Goal: Task Accomplishment & Management: Complete application form

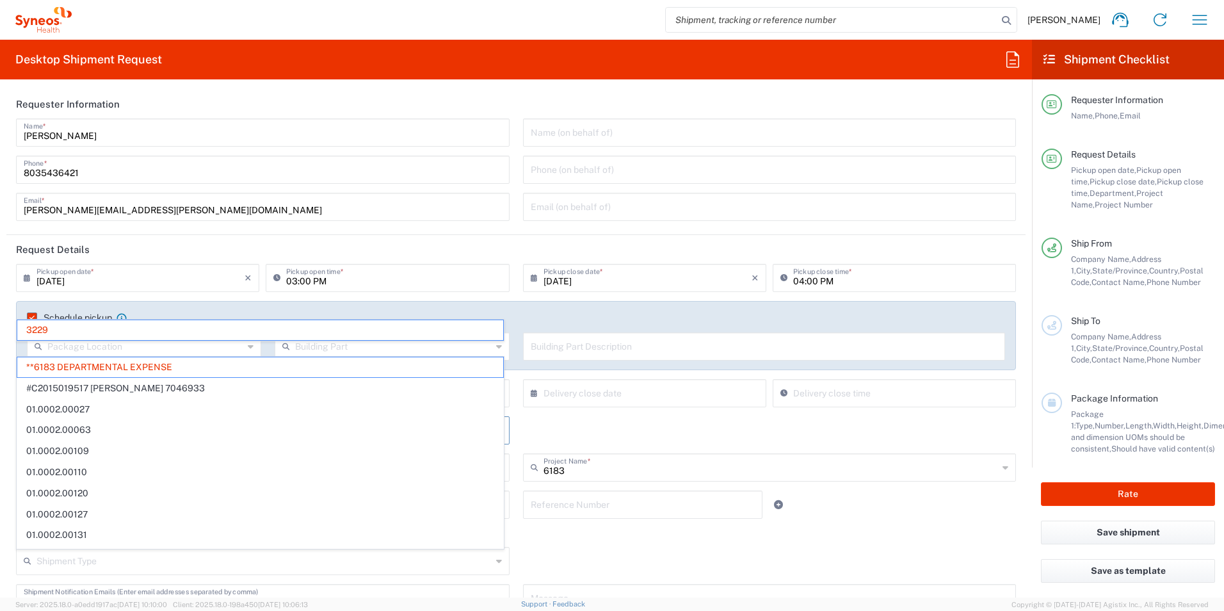
click at [32, 416] on div "Department *" at bounding box center [262, 430] width 493 height 28
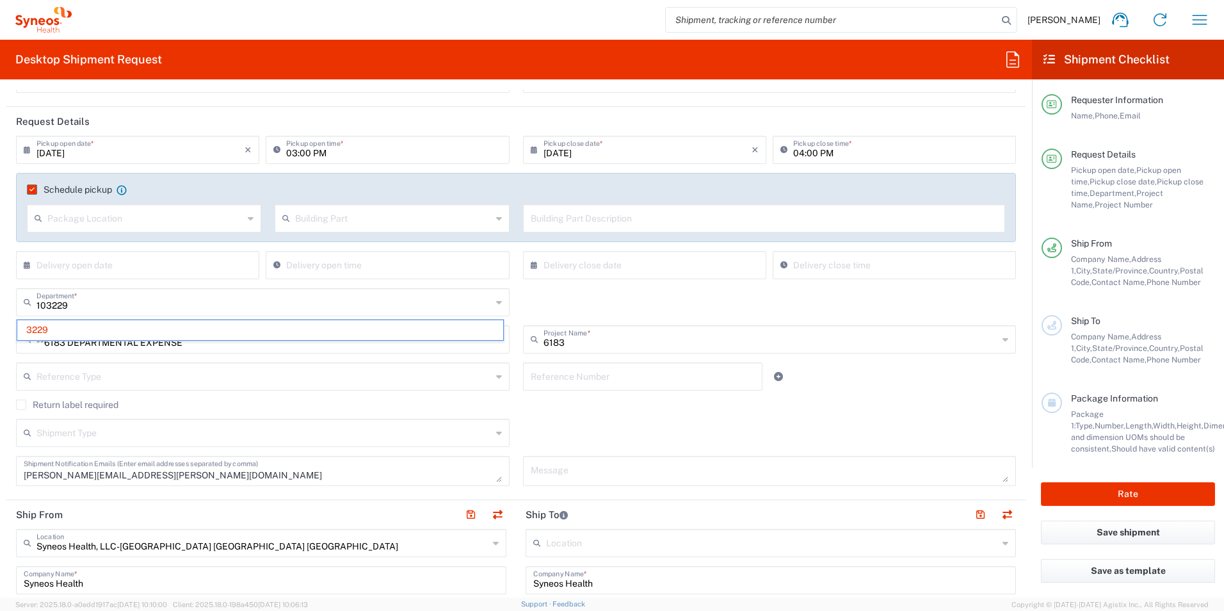
click at [144, 351] on div "**6183 DEPARTMENTAL EXPENSE Project Number *" at bounding box center [262, 339] width 493 height 28
type input "3229"
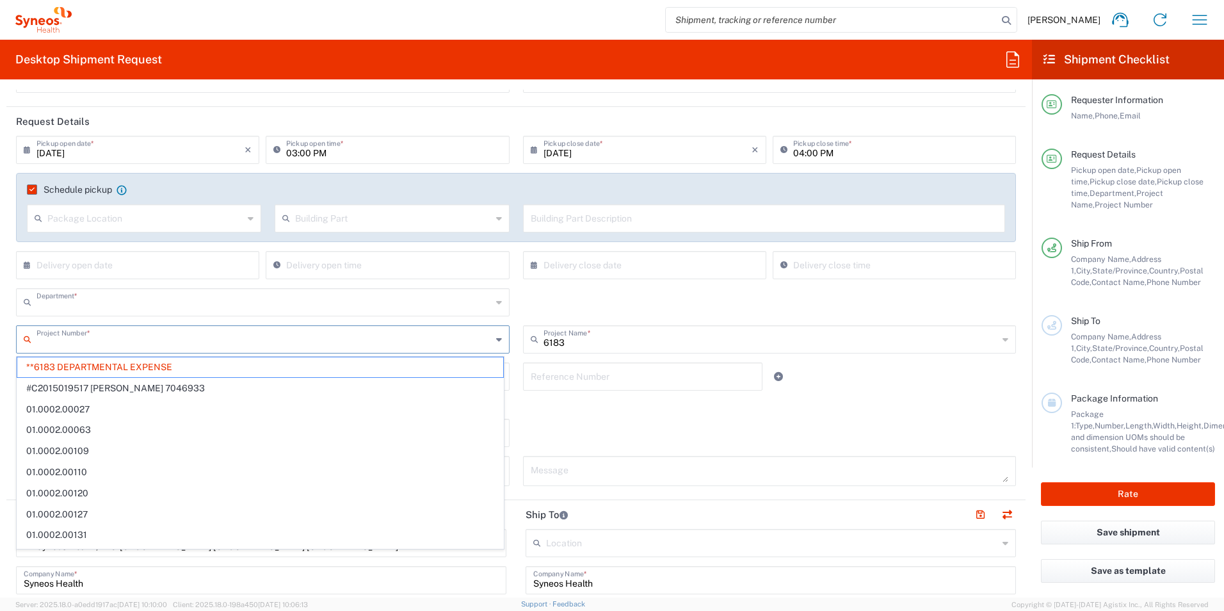
click at [90, 309] on input "text" at bounding box center [263, 301] width 455 height 22
type input "**6183 DEPARTMENTAL EXPENSE"
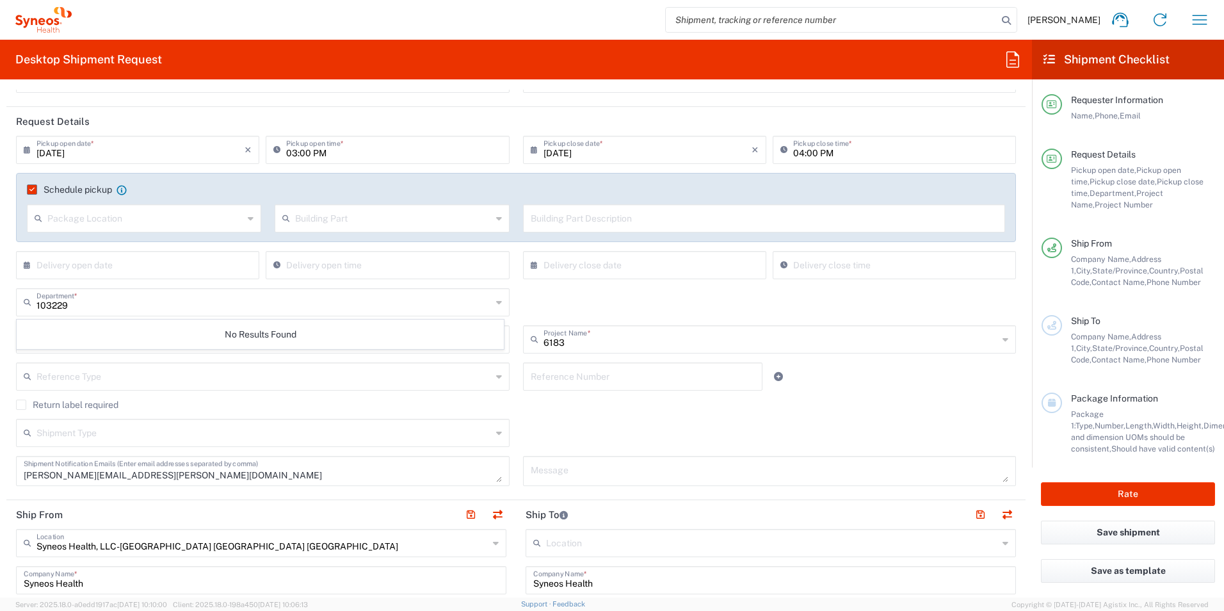
click at [496, 301] on icon at bounding box center [499, 302] width 6 height 20
click at [131, 310] on input "103229" at bounding box center [263, 301] width 455 height 22
click at [48, 305] on input "103229" at bounding box center [263, 301] width 455 height 22
type input "3229"
click at [99, 374] on input "text" at bounding box center [263, 375] width 455 height 22
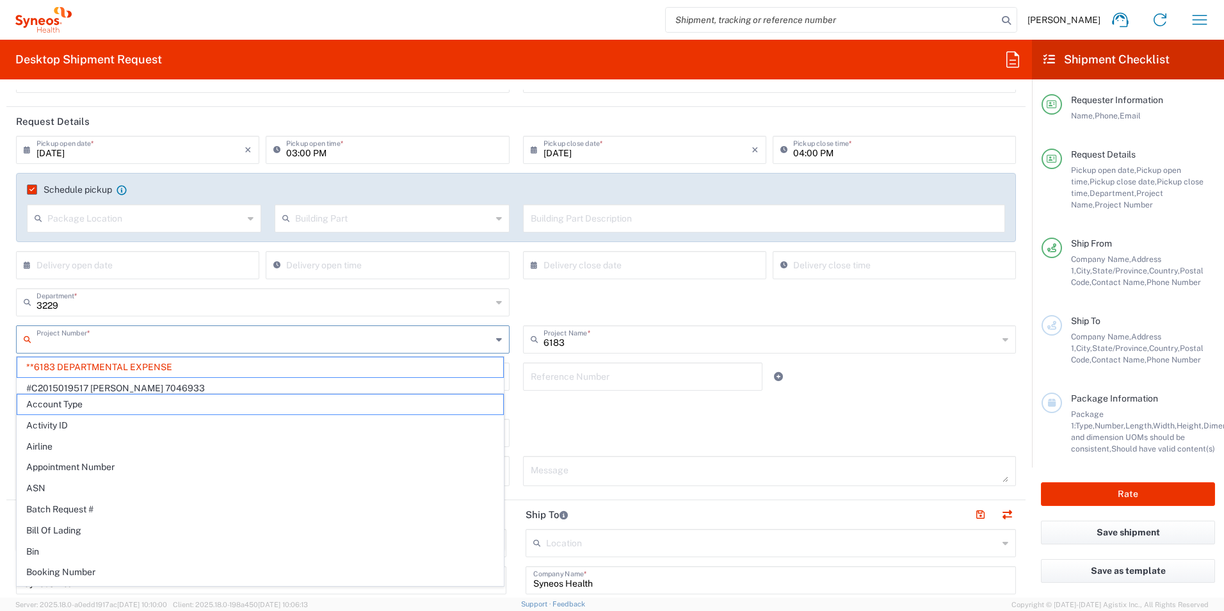
drag, startPoint x: 192, startPoint y: 338, endPoint x: 216, endPoint y: 337, distance: 23.7
click at [193, 337] on input "text" at bounding box center [263, 338] width 455 height 22
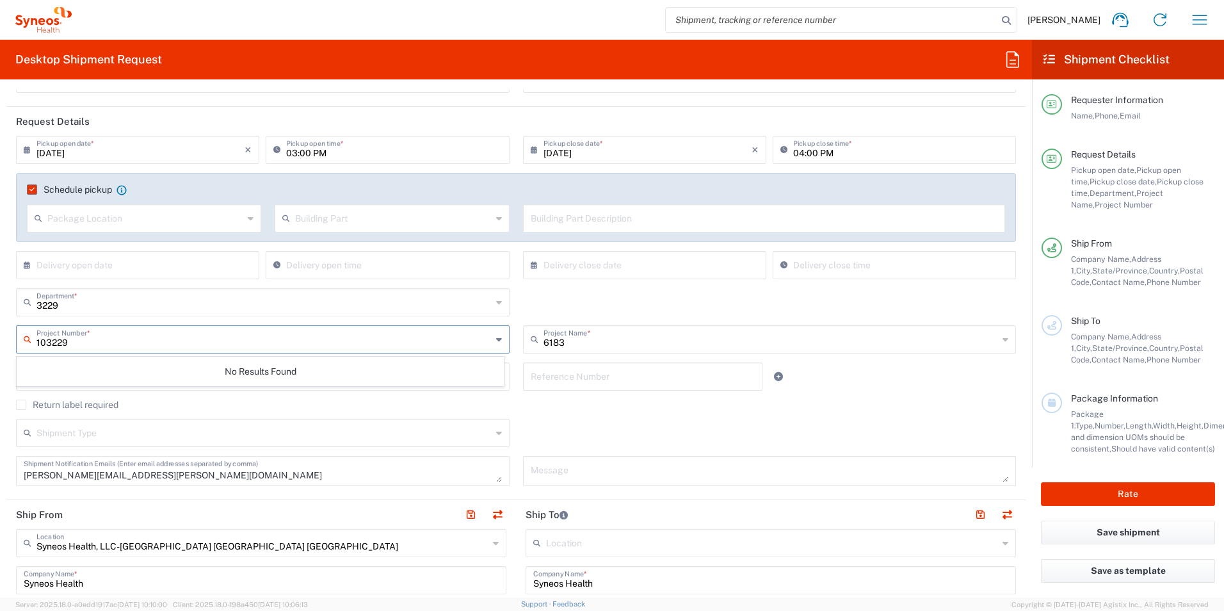
click at [92, 342] on input "103229" at bounding box center [263, 338] width 455 height 22
type input "1"
click at [0, 339] on html "[PERSON_NAME] Home Shipment estimator Shipment tracking Desktop shipment reques…" at bounding box center [612, 305] width 1224 height 611
type input "**6183 DEPARTMENTAL EXPENSE"
click at [164, 330] on input "text" at bounding box center [263, 338] width 455 height 22
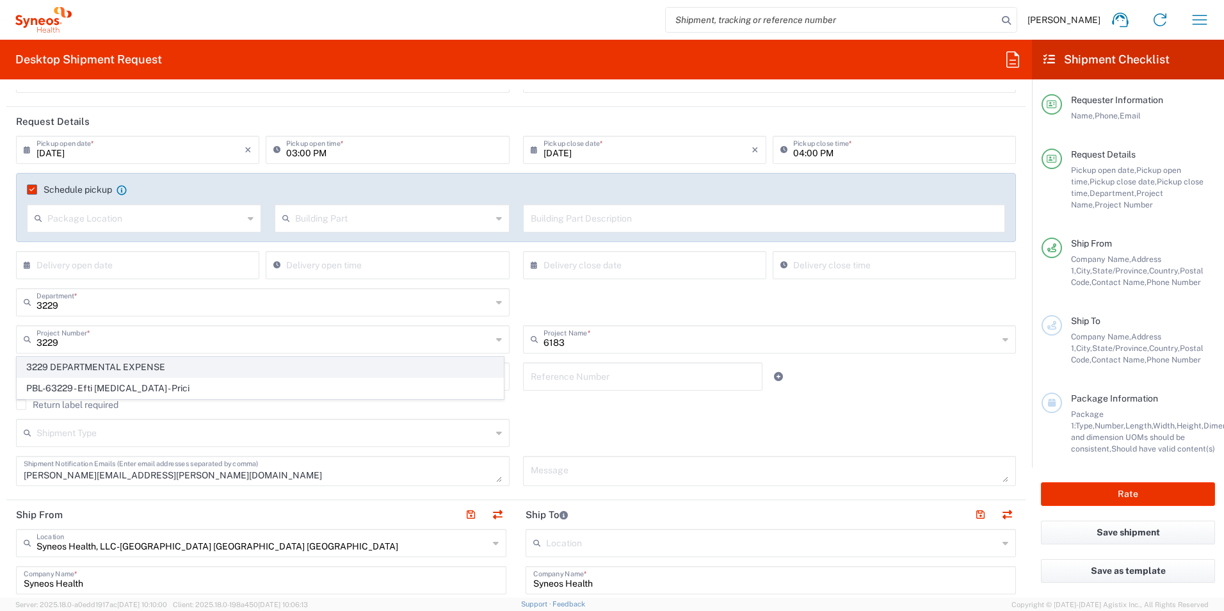
click at [172, 363] on span "3229 DEPARTMENTAL EXPENSE" at bounding box center [260, 367] width 486 height 20
type input "3229 DEPARTMENTAL EXPENSE"
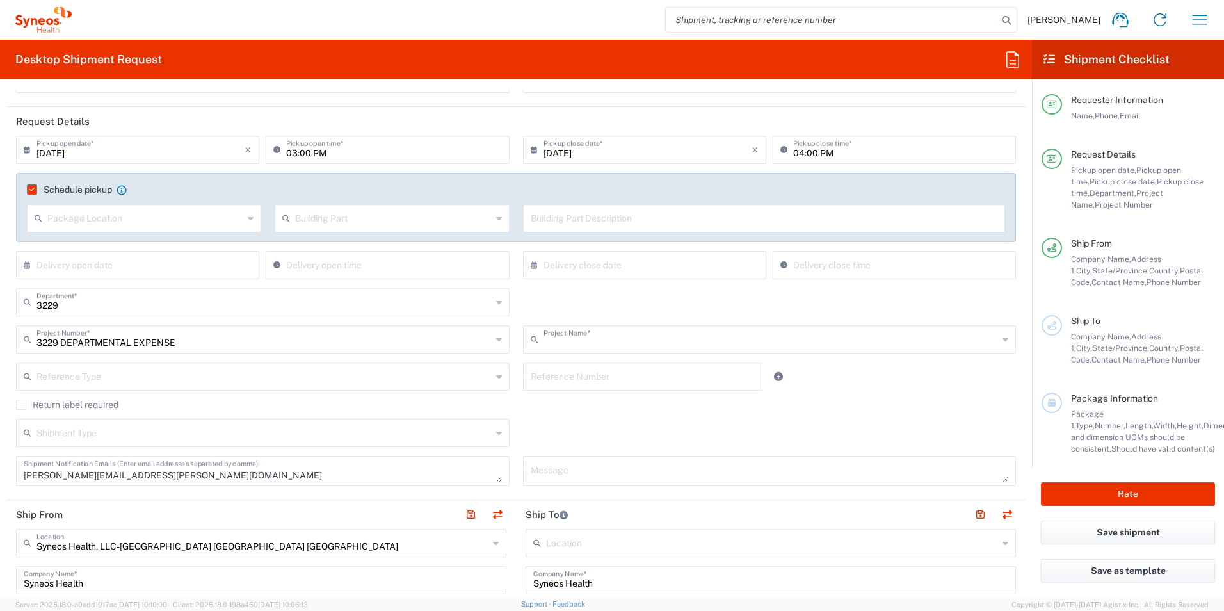
type input "3229 DEPARTMENTAL EXPENSE"
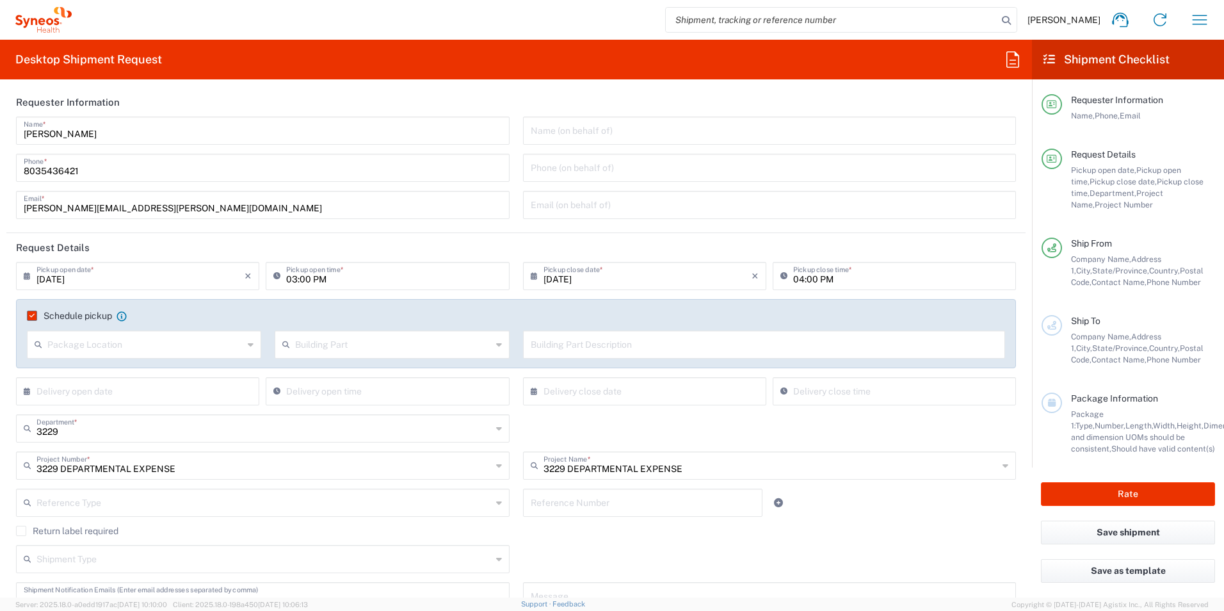
scroll to position [0, 0]
click at [1119, 490] on button "Rate" at bounding box center [1128, 494] width 174 height 24
type input "3229 DEPARTMENTAL EXPENSE"
click at [1123, 358] on span "Contact Name," at bounding box center [1118, 360] width 55 height 10
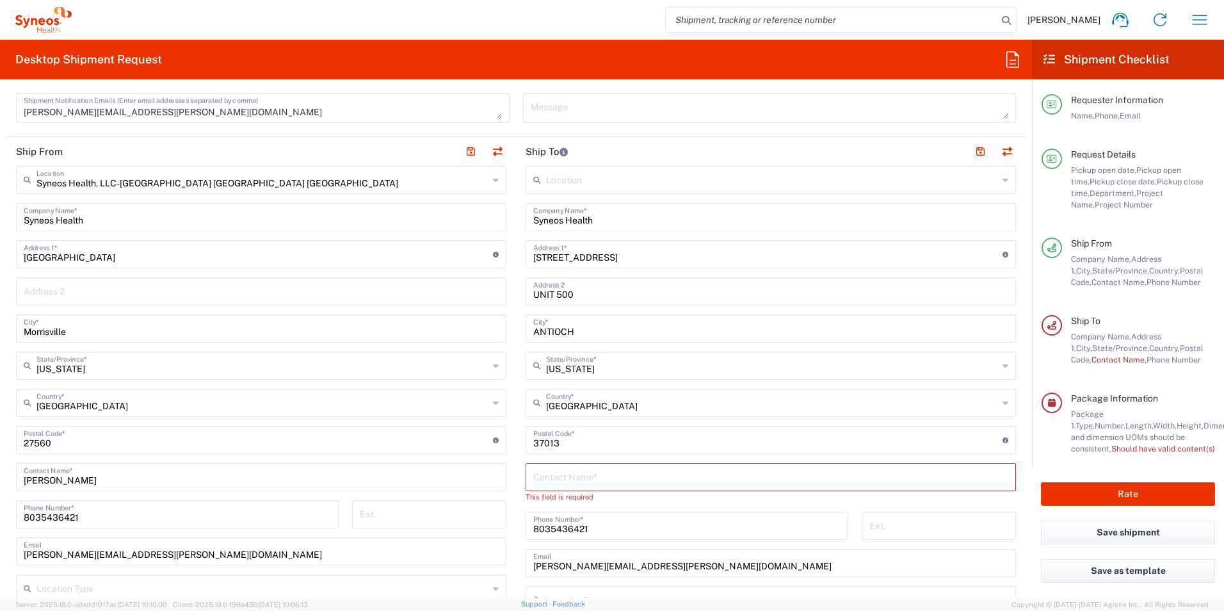
scroll to position [512, 0]
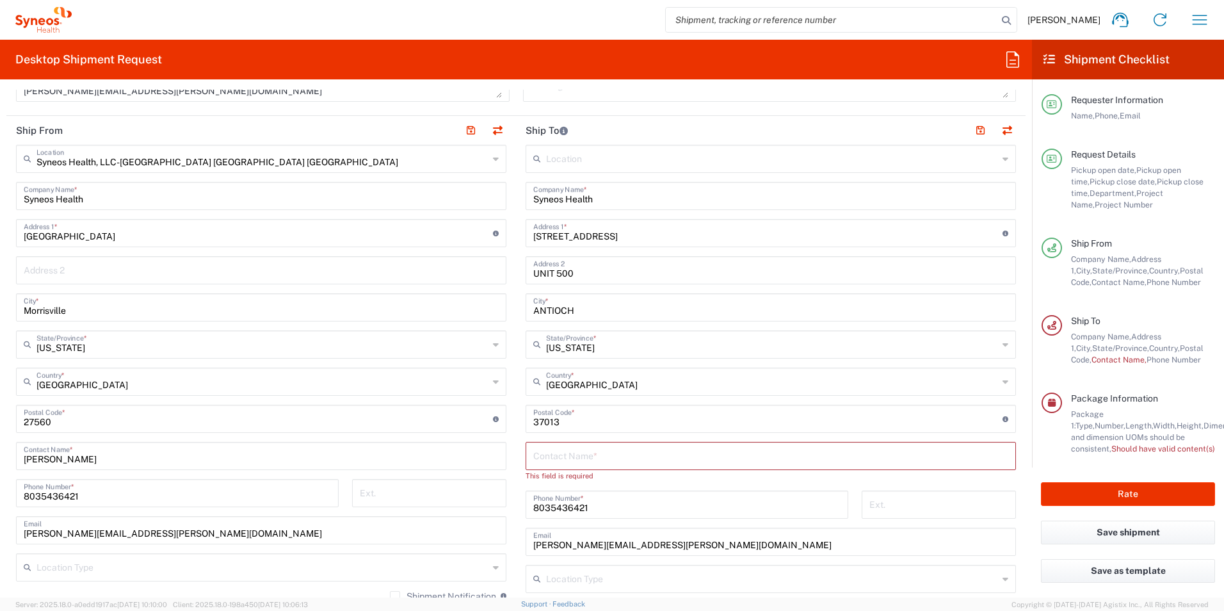
click at [723, 449] on input "text" at bounding box center [770, 455] width 475 height 22
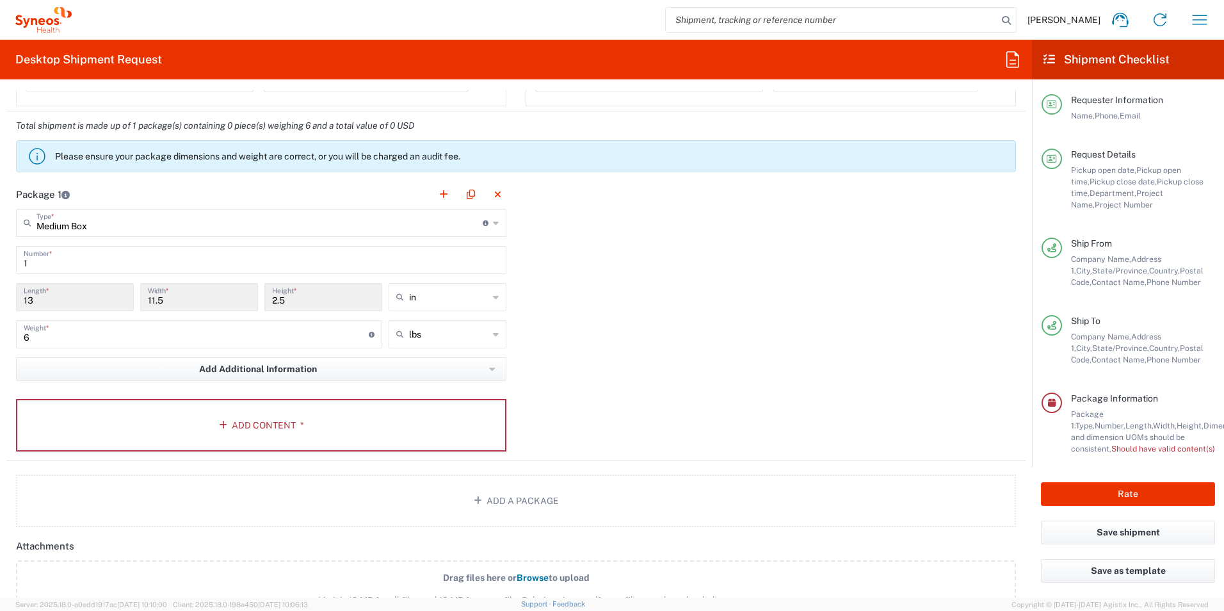
scroll to position [1152, 0]
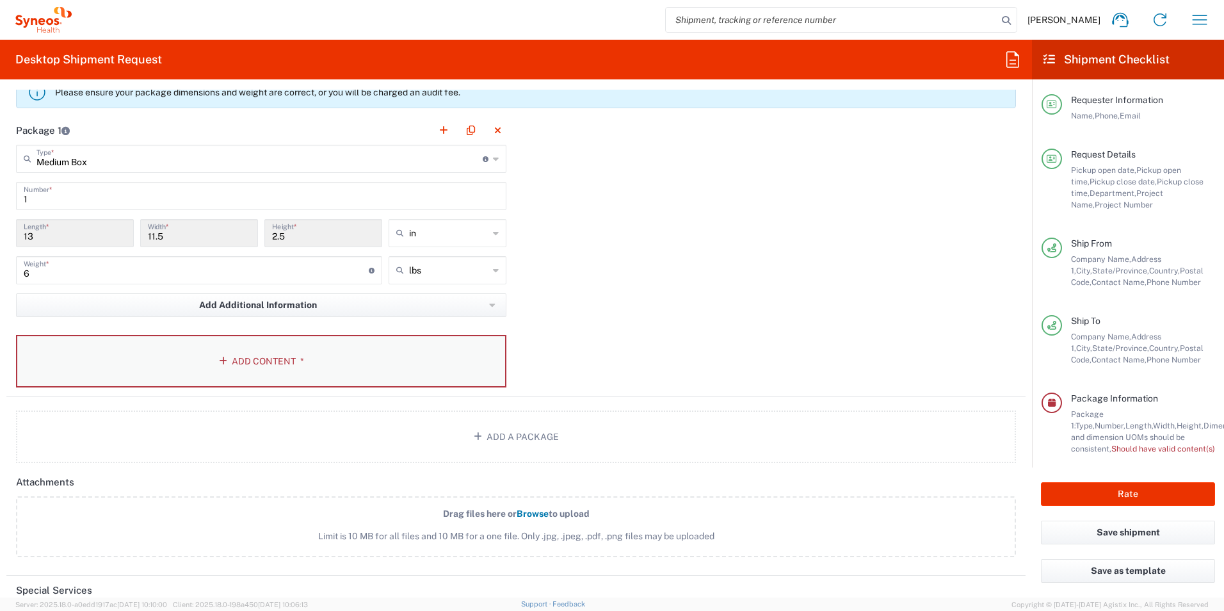
type input "[PERSON_NAME]"
click at [281, 369] on button "Add Content *" at bounding box center [261, 361] width 490 height 52
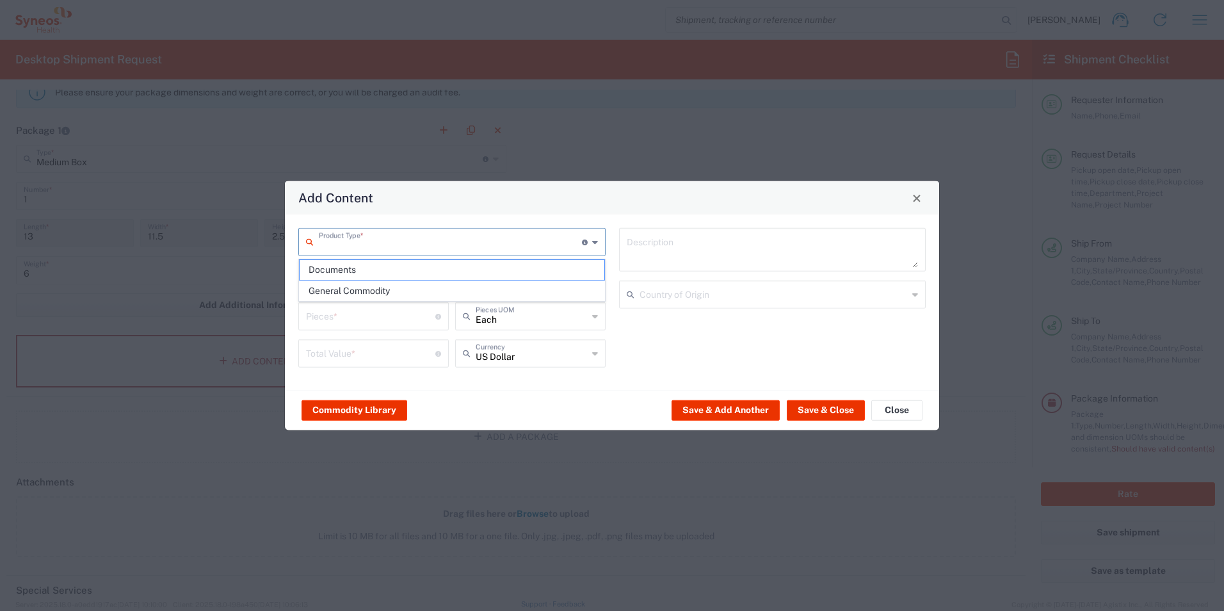
click at [437, 241] on input "text" at bounding box center [450, 241] width 263 height 22
click at [431, 289] on span "General Commodity" at bounding box center [452, 291] width 305 height 20
type input "General Commodity"
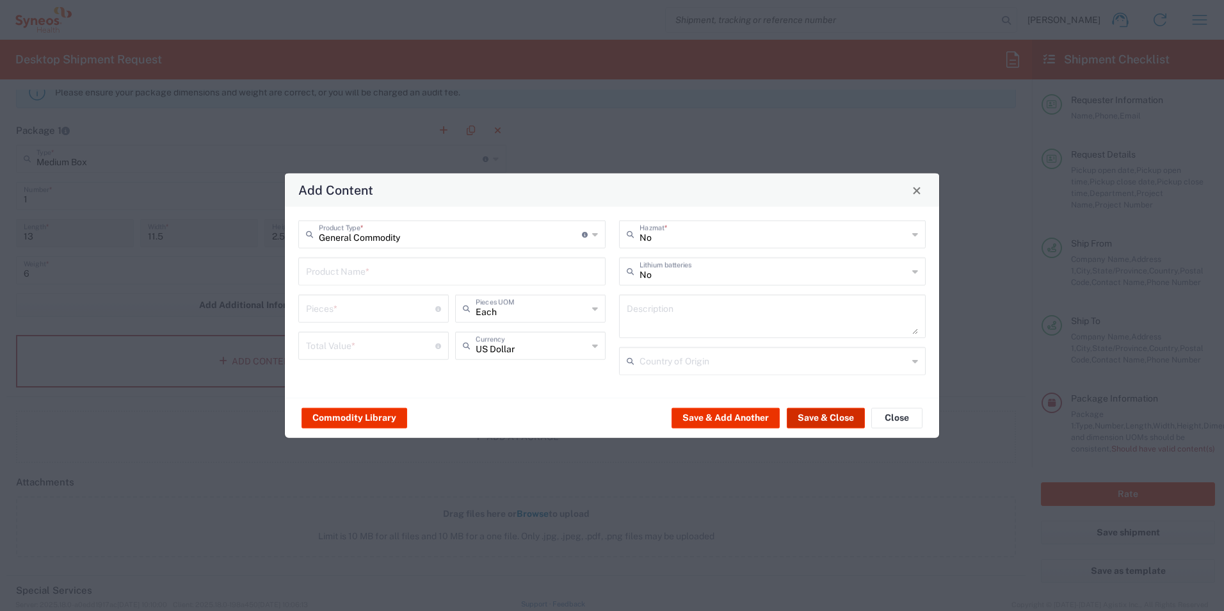
click at [824, 422] on button "Save & Close" at bounding box center [826, 417] width 78 height 20
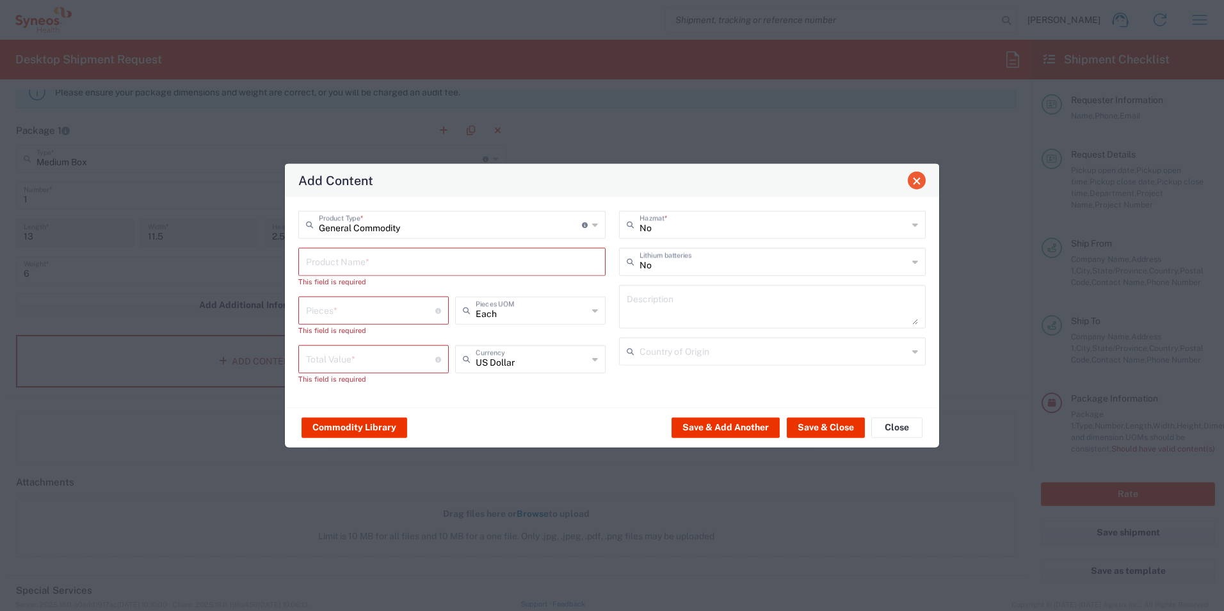
click at [922, 186] on button "Close" at bounding box center [917, 181] width 18 height 18
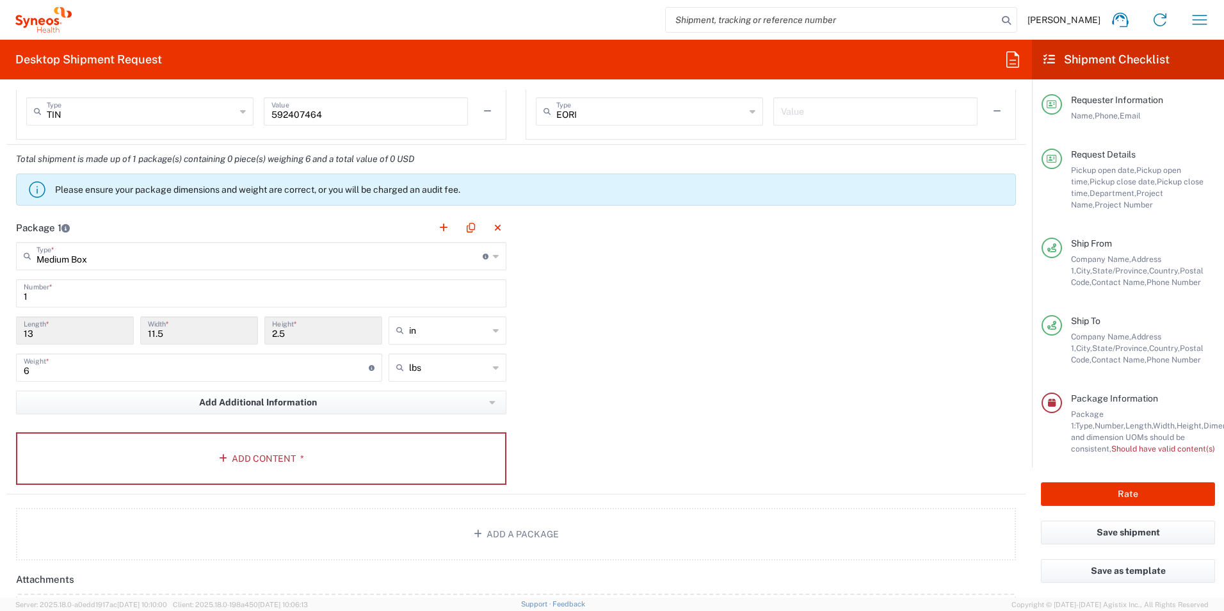
scroll to position [1024, 0]
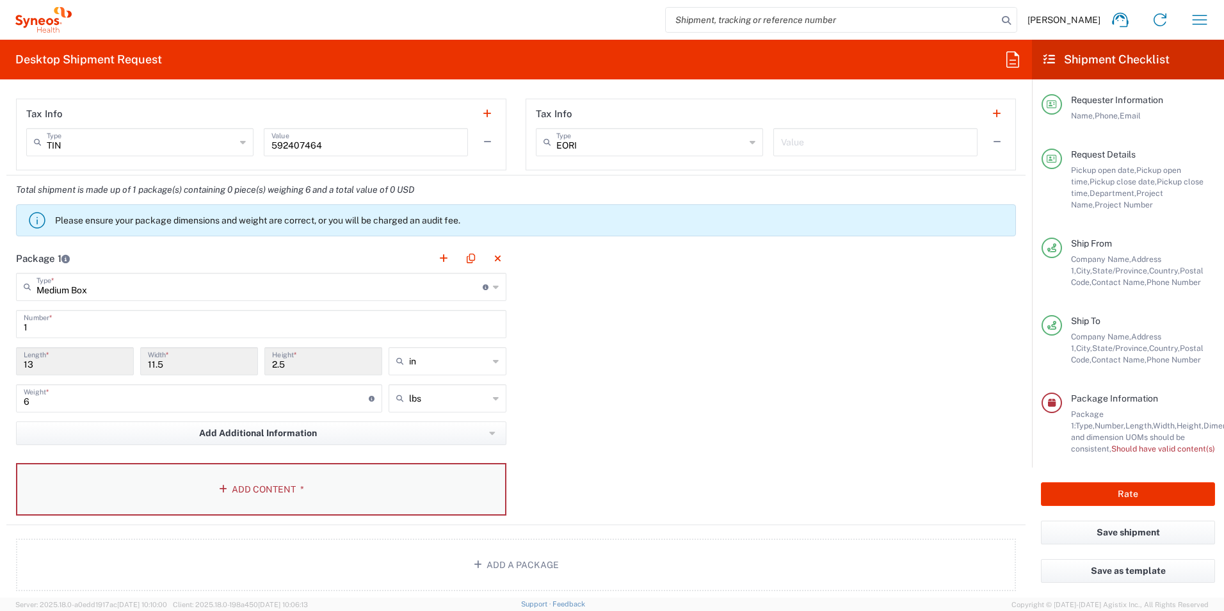
click at [359, 484] on button "Add Content *" at bounding box center [261, 489] width 490 height 52
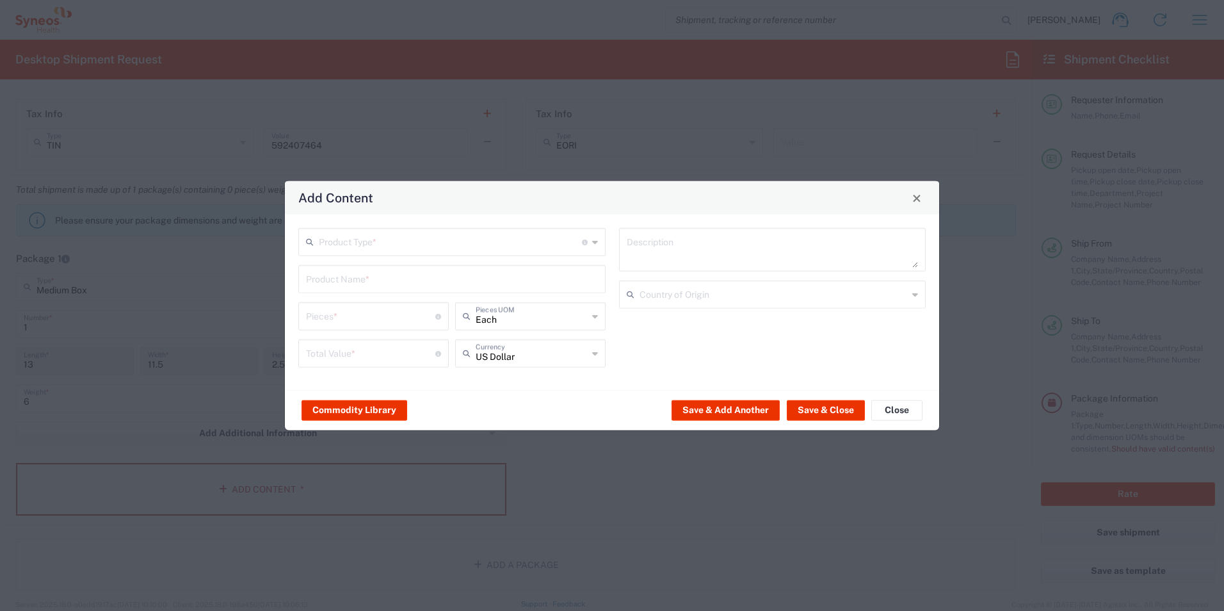
click at [405, 240] on input "text" at bounding box center [450, 241] width 263 height 22
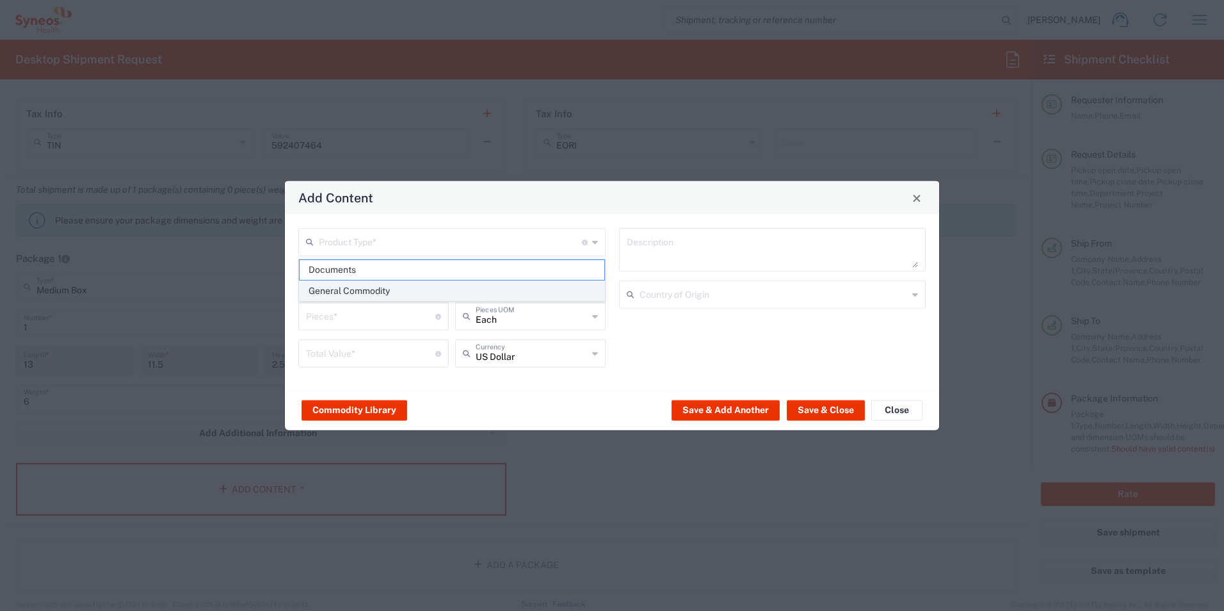
click at [390, 291] on span "General Commodity" at bounding box center [452, 291] width 305 height 20
type input "General Commodity"
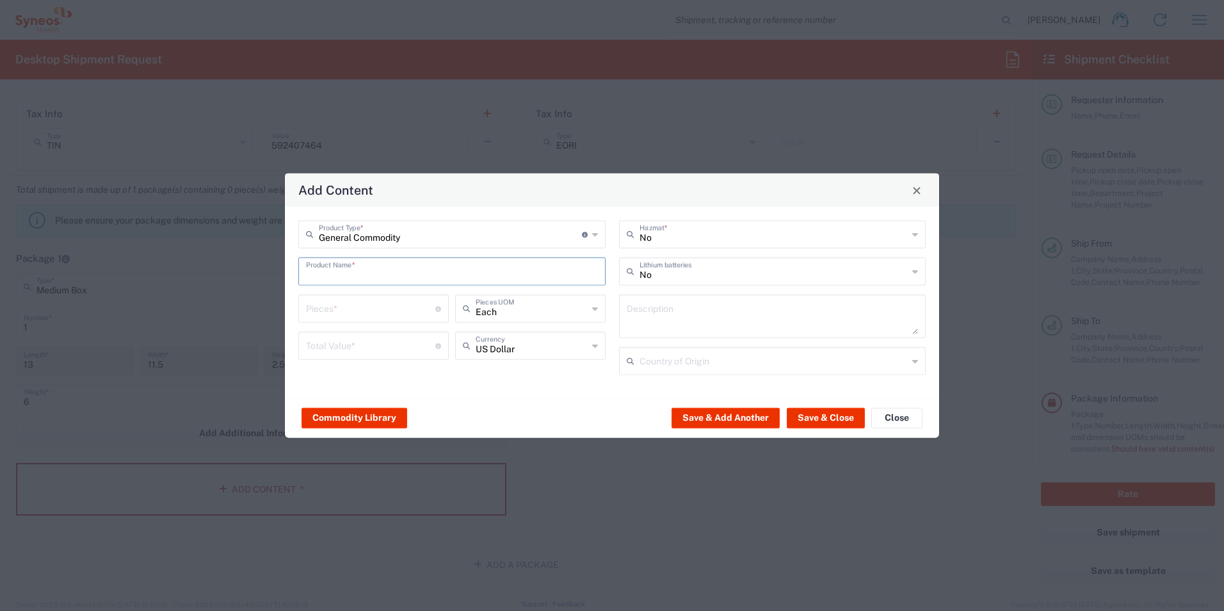
click at [509, 271] on input "text" at bounding box center [452, 270] width 292 height 22
click at [390, 339] on div "General Commodity Product Type * Document: Paper document generated internally …" at bounding box center [452, 302] width 321 height 164
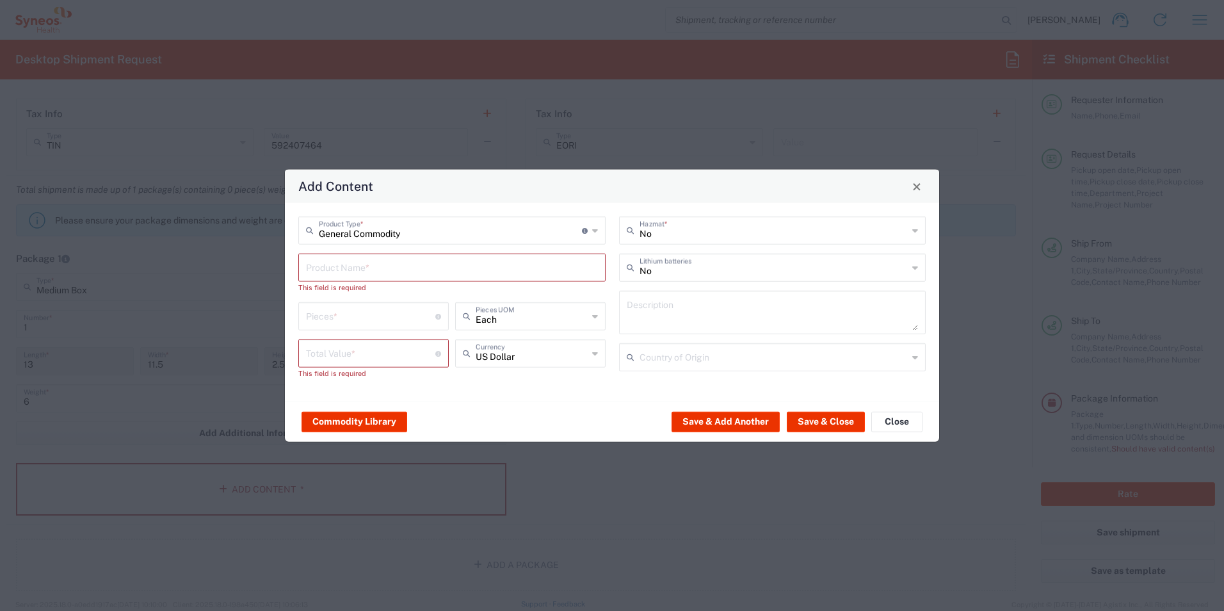
click at [360, 332] on div "Pieces * Number of pieces inside all the packages" at bounding box center [373, 320] width 157 height 37
click at [364, 324] on input "number" at bounding box center [370, 315] width 129 height 22
type input "1"
click at [390, 268] on input "text" at bounding box center [452, 266] width 292 height 22
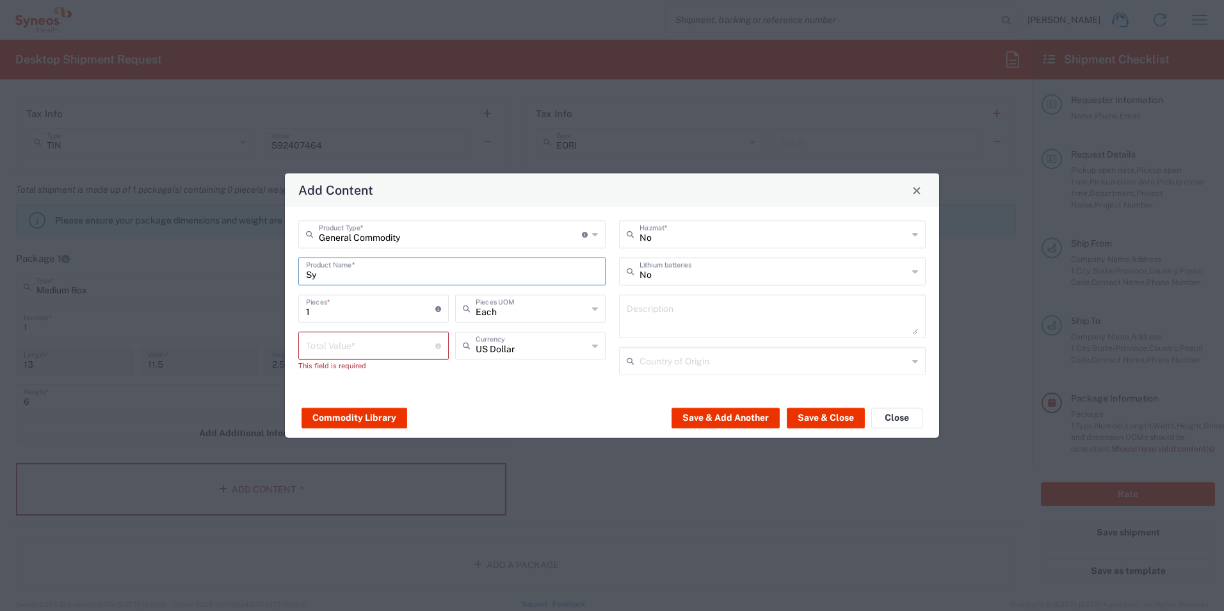
type input "S"
click at [410, 277] on input "text" at bounding box center [452, 270] width 292 height 22
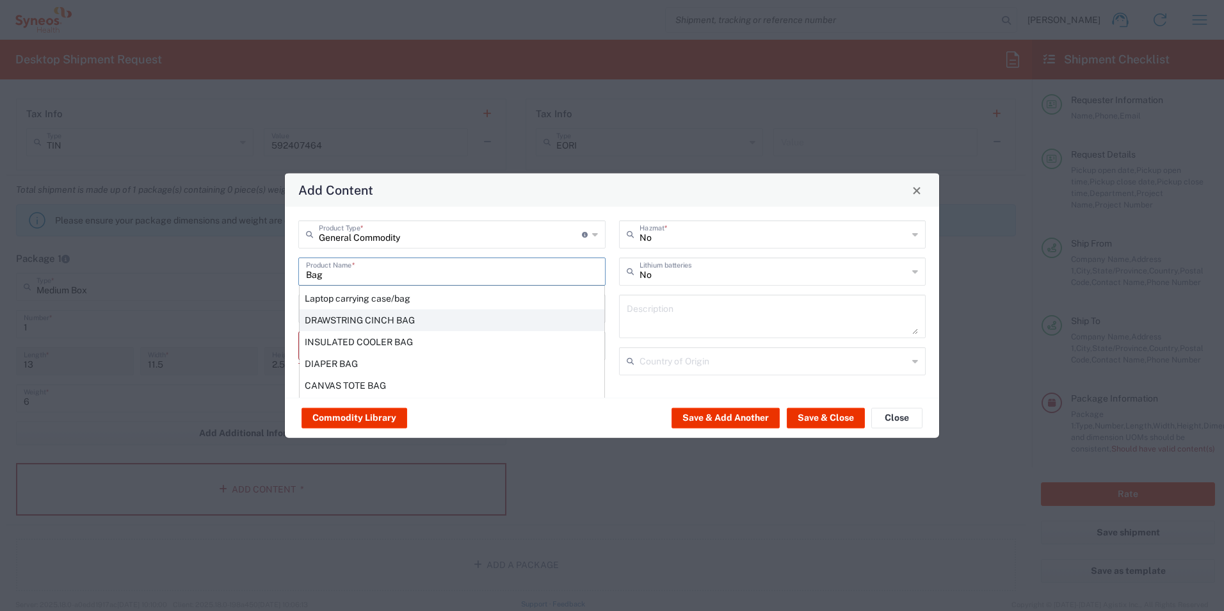
scroll to position [0, 0]
click at [474, 302] on div "Laptop carrying case/bag" at bounding box center [452, 302] width 305 height 22
type input "Laptop carrying case/bag"
type textarea "Polyester"
type input "[GEOGRAPHIC_DATA]"
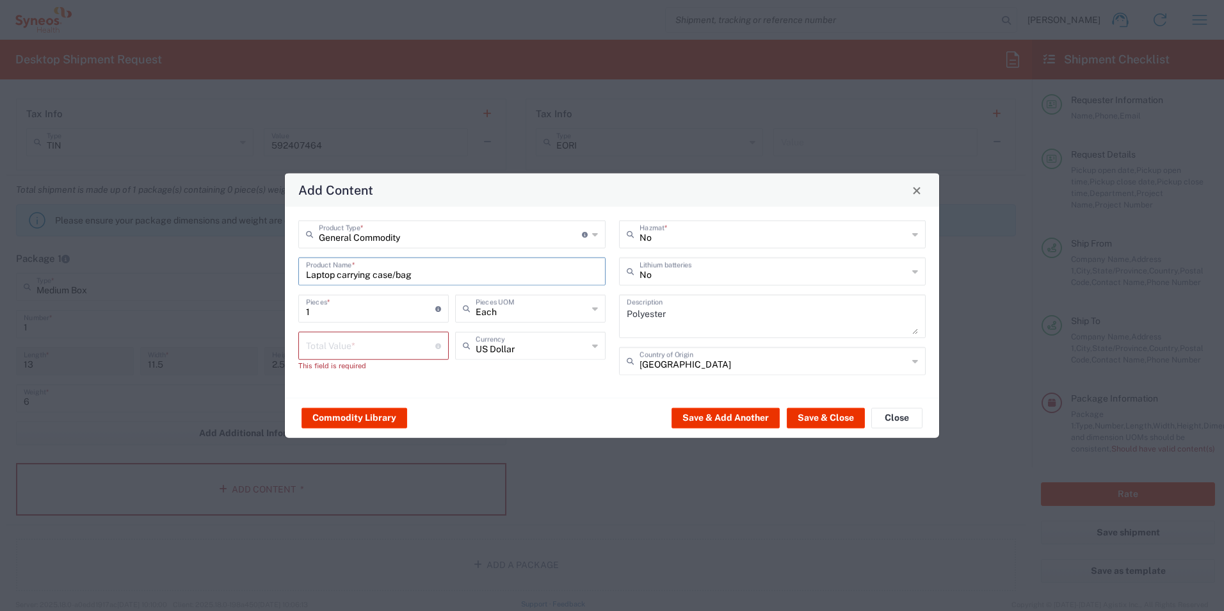
click at [408, 348] on input "number" at bounding box center [370, 344] width 129 height 22
type input "20"
click at [827, 412] on button "Save & Close" at bounding box center [826, 417] width 78 height 20
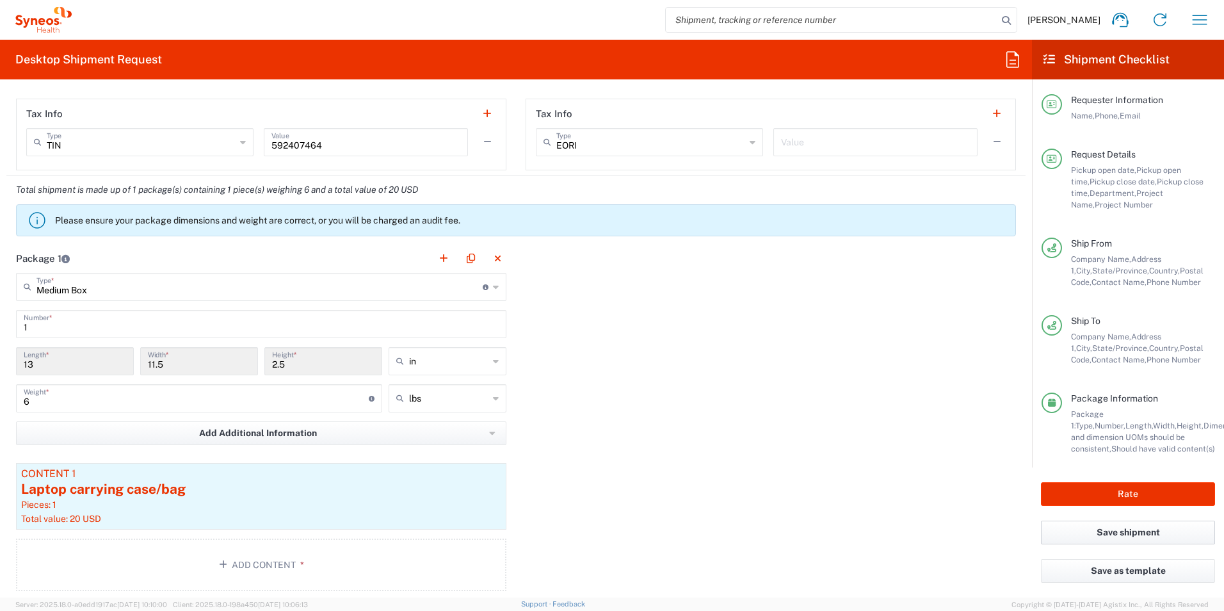
click at [1155, 539] on button "Save shipment" at bounding box center [1128, 532] width 174 height 24
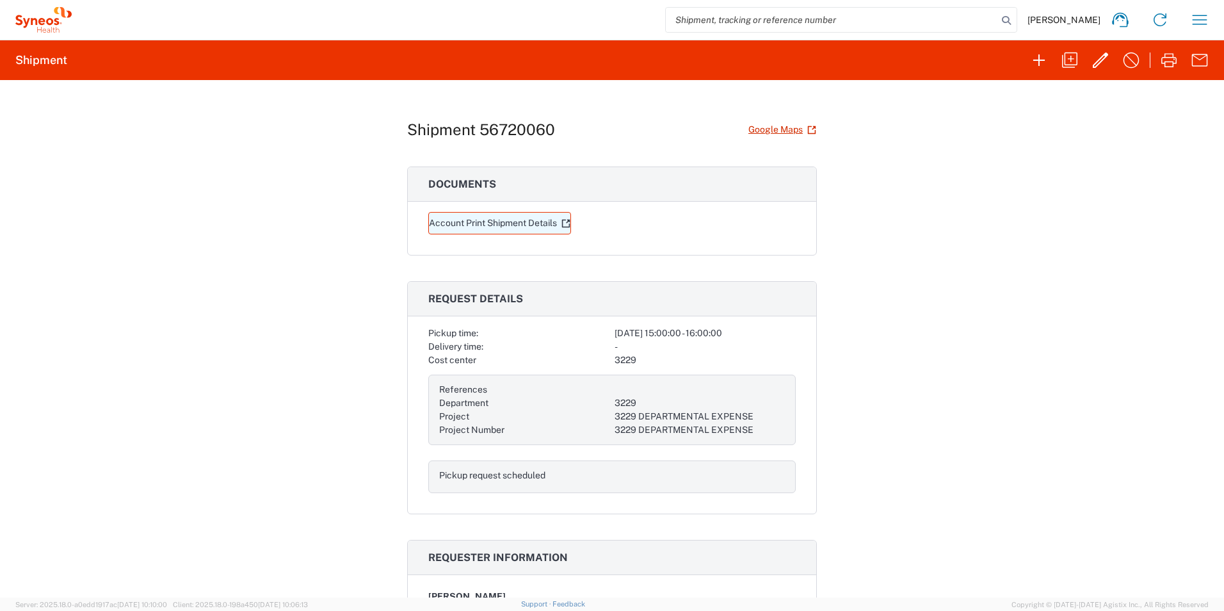
click at [533, 226] on link "Account Print Shipment Details" at bounding box center [499, 223] width 143 height 22
click at [1175, 63] on icon "button" at bounding box center [1168, 60] width 15 height 14
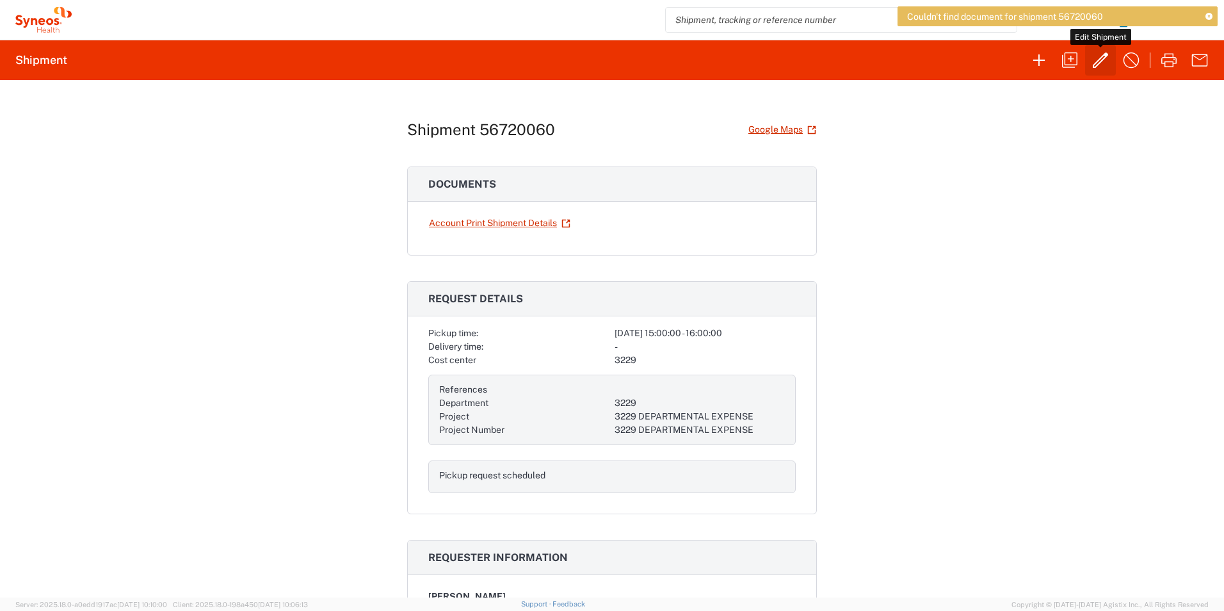
click at [1098, 61] on icon "button" at bounding box center [1100, 59] width 15 height 15
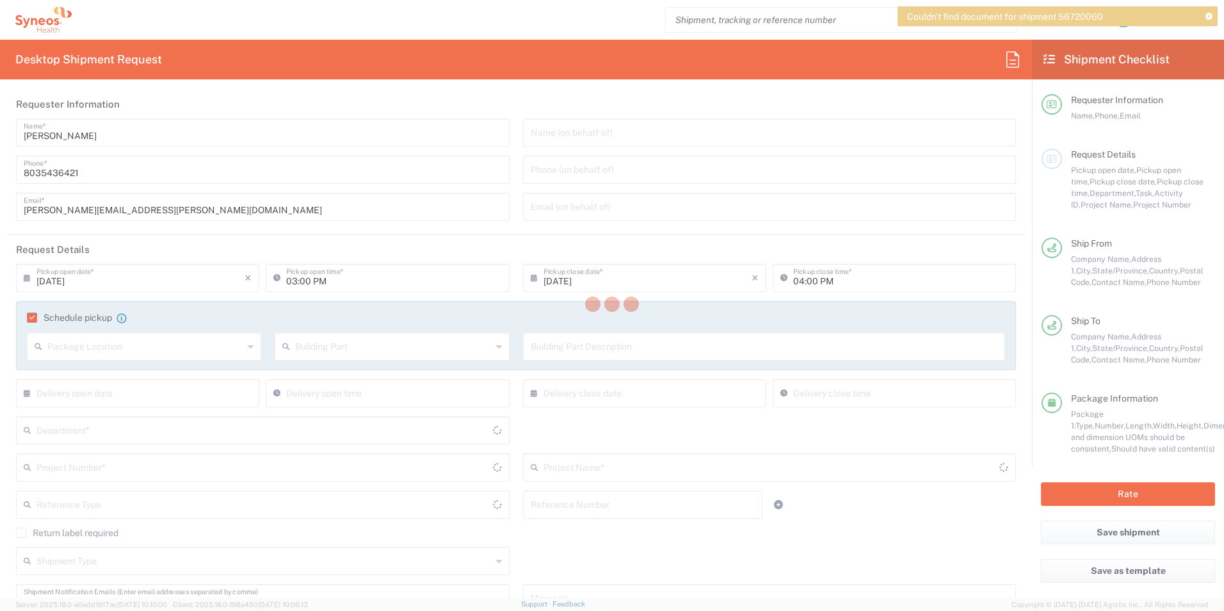
type input "3229 DEPARTMENTAL EXPENSE"
type input "[US_STATE]"
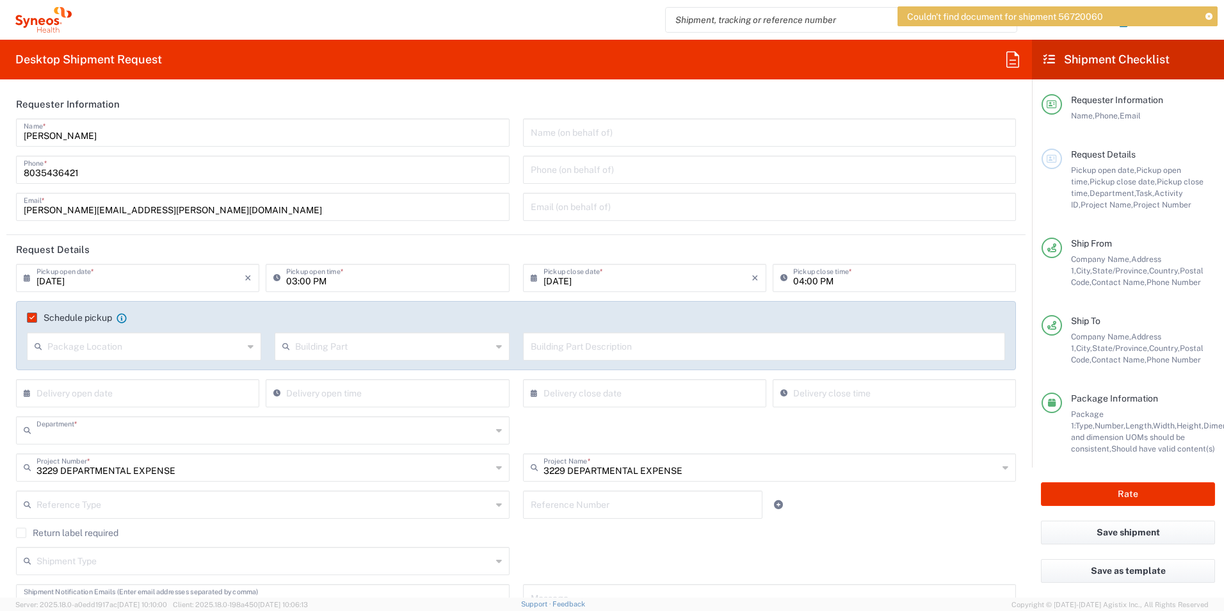
type input "3229"
type input "[US_STATE]"
type input "Medium Box"
drag, startPoint x: 34, startPoint y: 313, endPoint x: 22, endPoint y: 325, distance: 16.3
click at [35, 313] on label "Schedule pickup" at bounding box center [69, 317] width 85 height 10
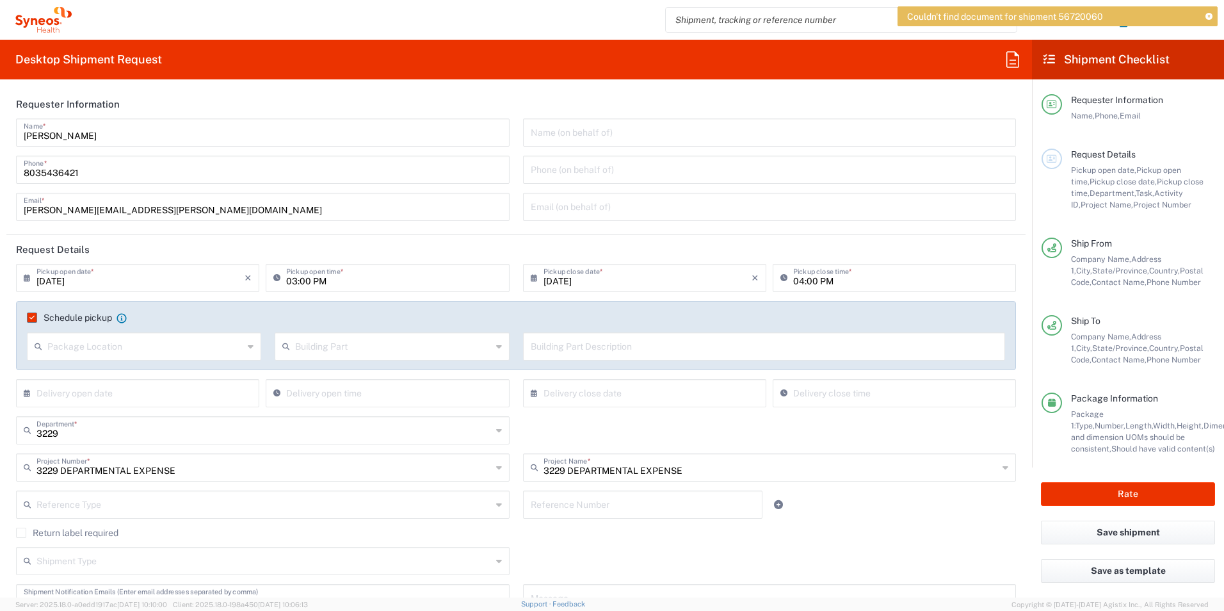
click at [29, 317] on input "Schedule pickup" at bounding box center [29, 317] width 0 height 0
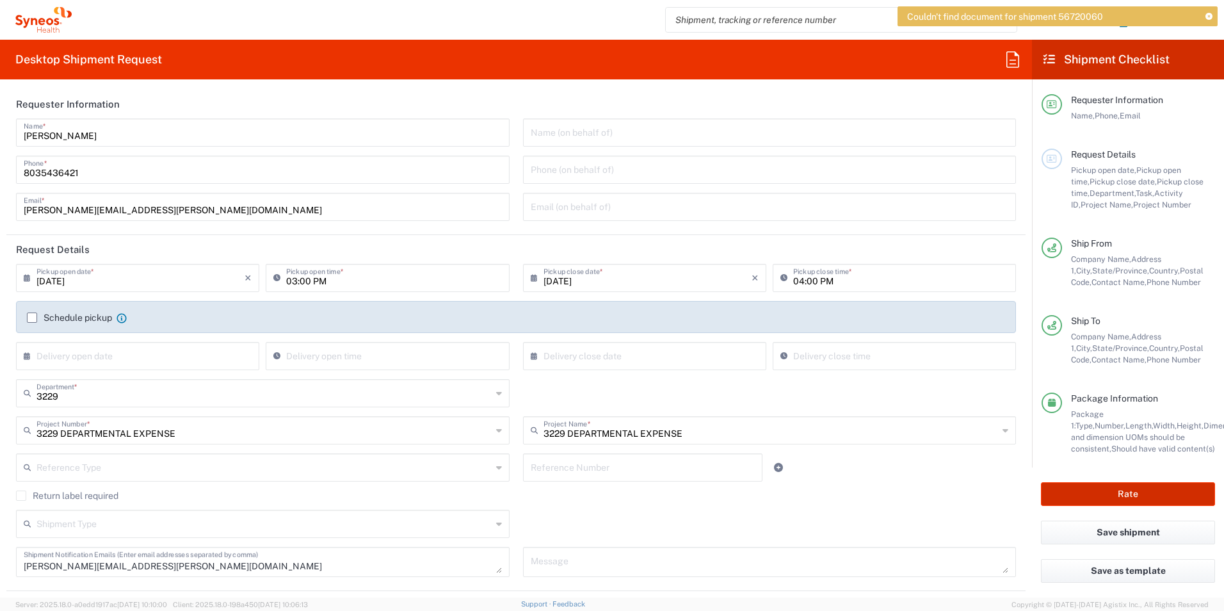
click at [1138, 488] on button "Rate" at bounding box center [1128, 494] width 174 height 24
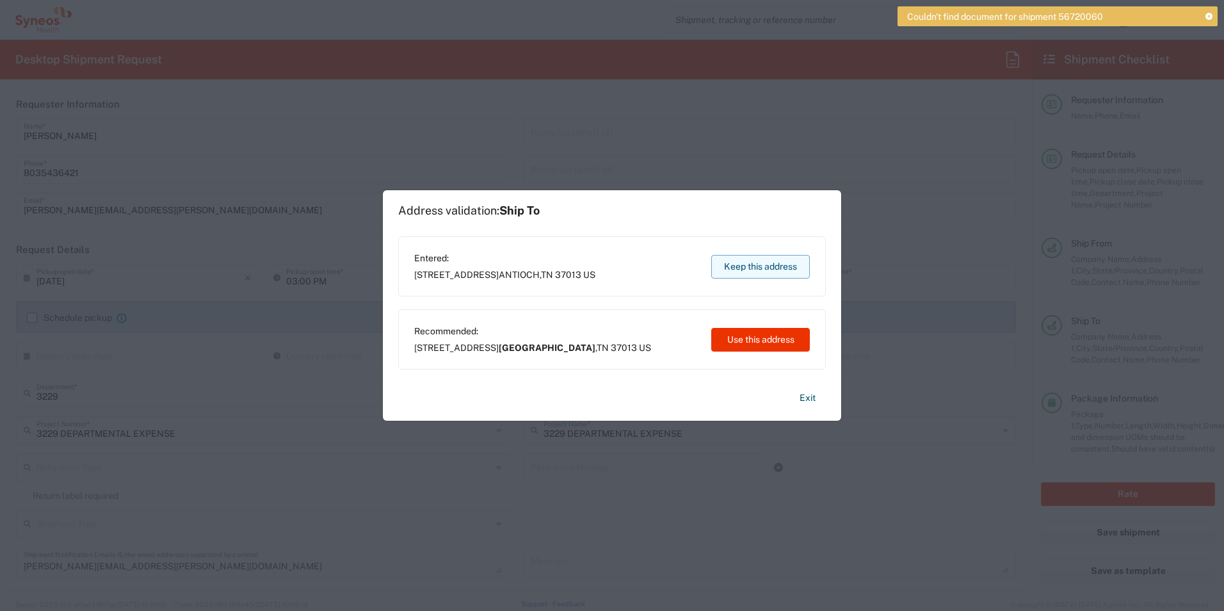
click at [780, 266] on button "Keep this address" at bounding box center [760, 267] width 99 height 24
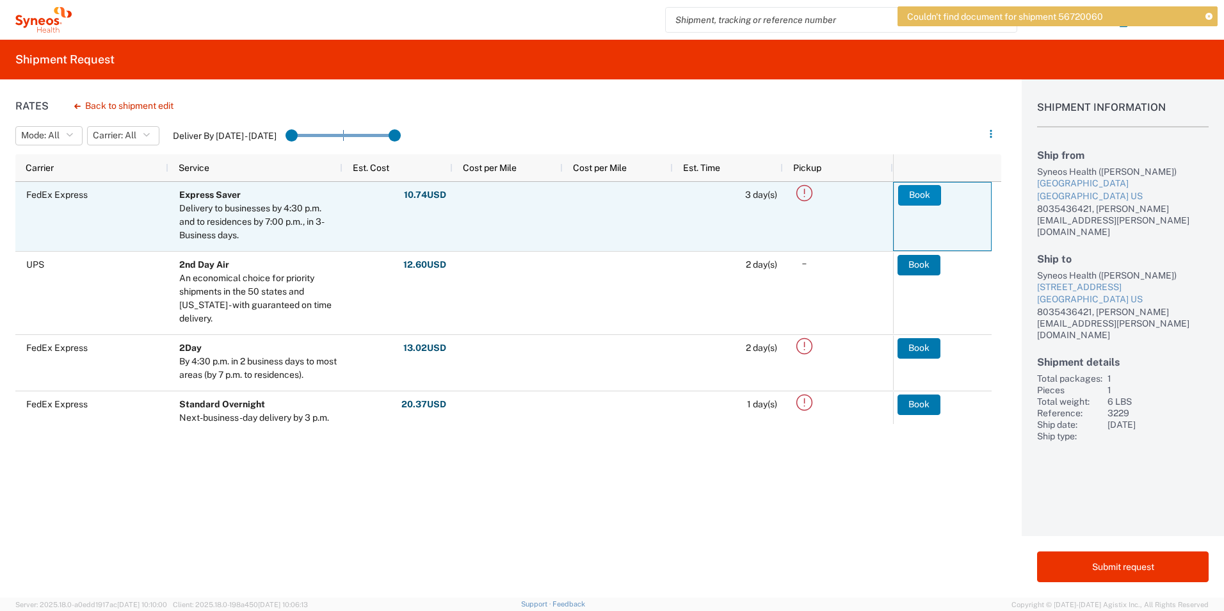
click at [917, 195] on button "Book" at bounding box center [919, 195] width 43 height 20
